Goal: Task Accomplishment & Management: Manage account settings

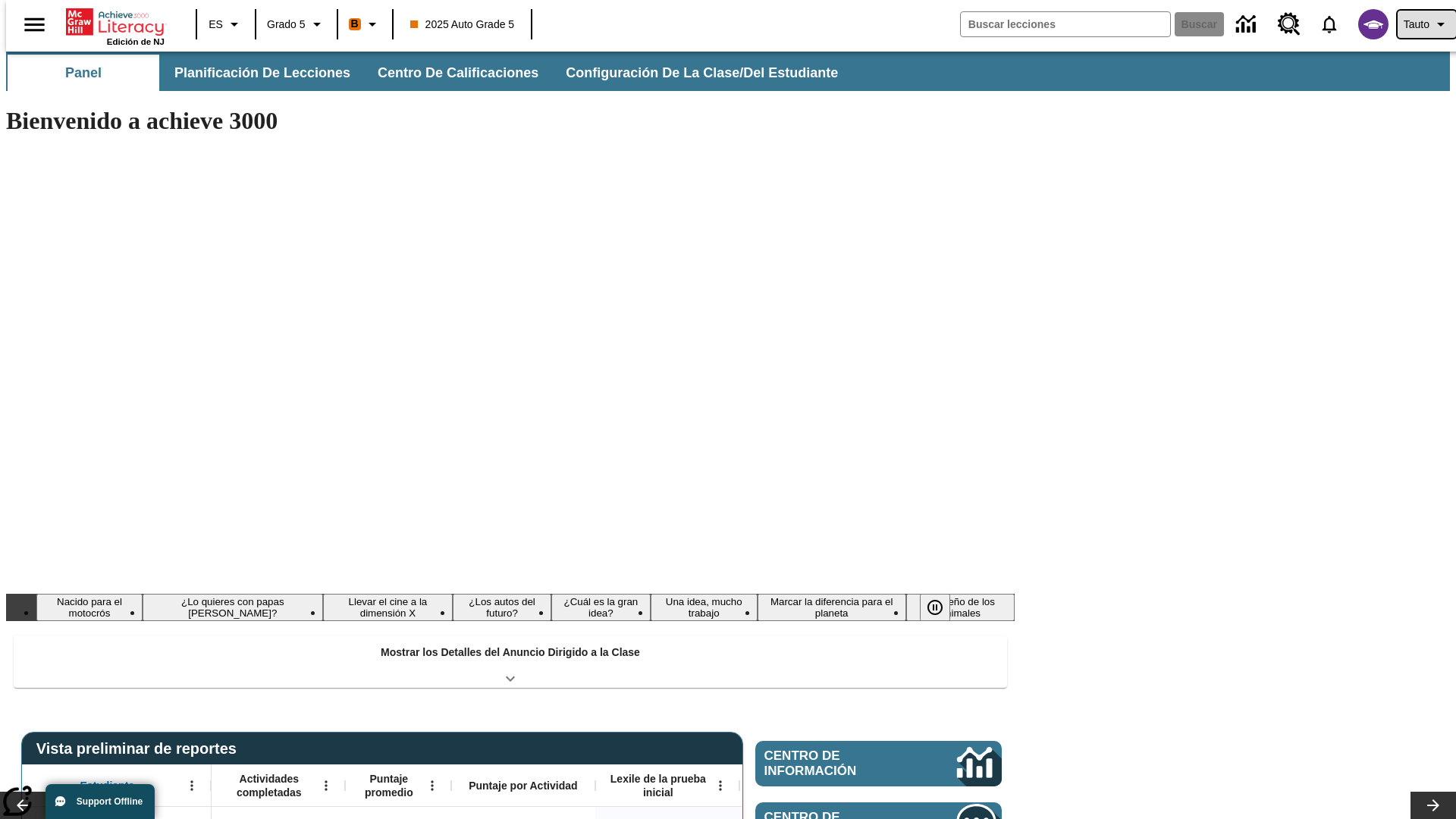
click at [1418, 24] on span "Tauto" at bounding box center [1416, 24] width 26 height 15
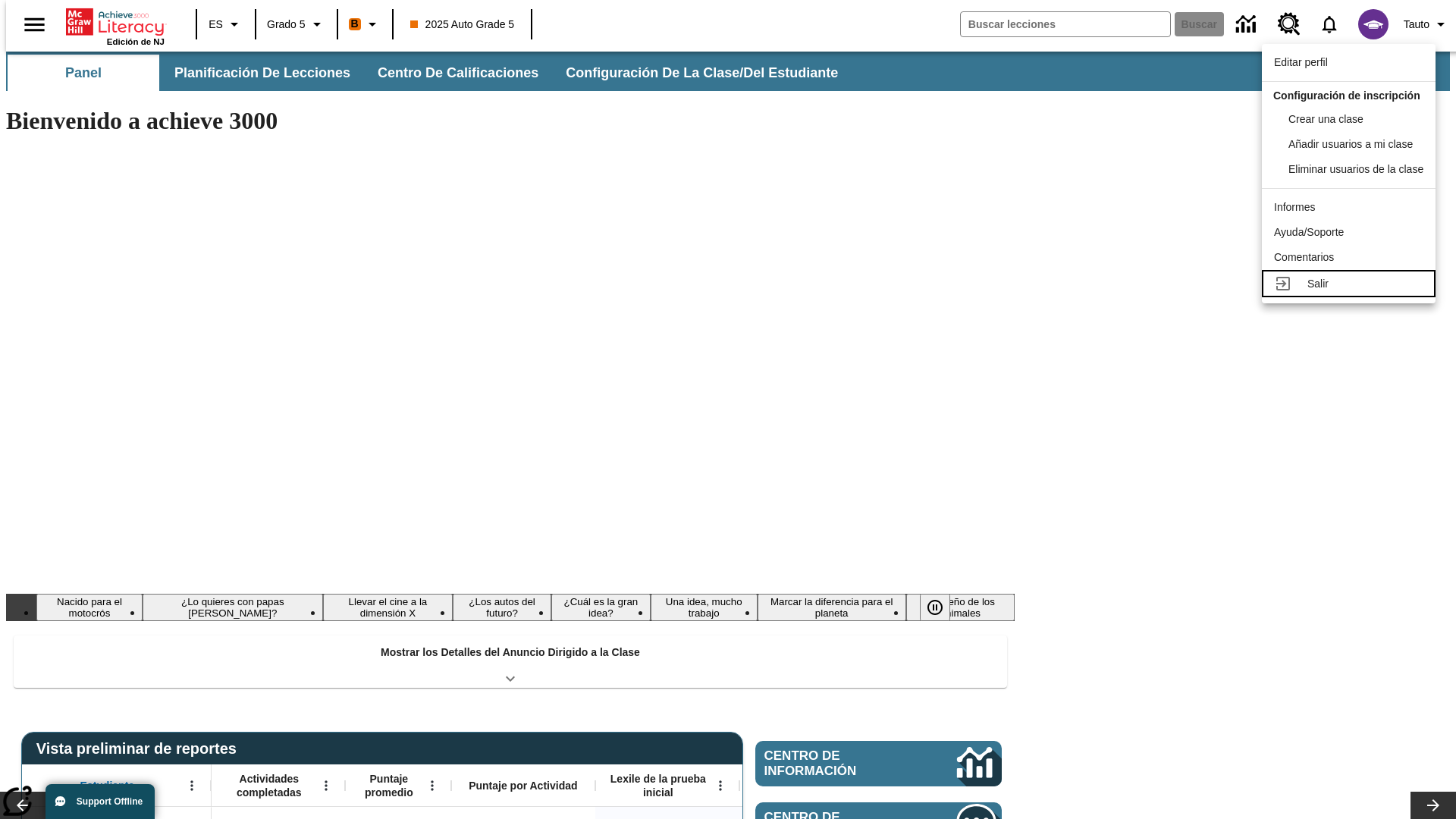
click at [1353, 292] on div "Salir" at bounding box center [1365, 283] width 116 height 15
